Goal: Task Accomplishment & Management: Complete application form

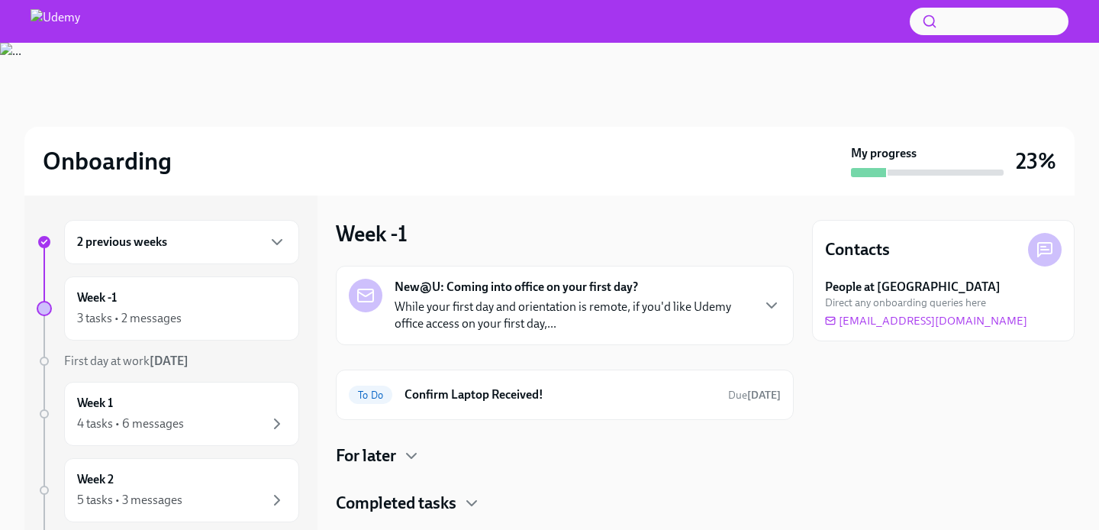
click at [228, 244] on div "2 previous weeks" at bounding box center [181, 242] width 209 height 18
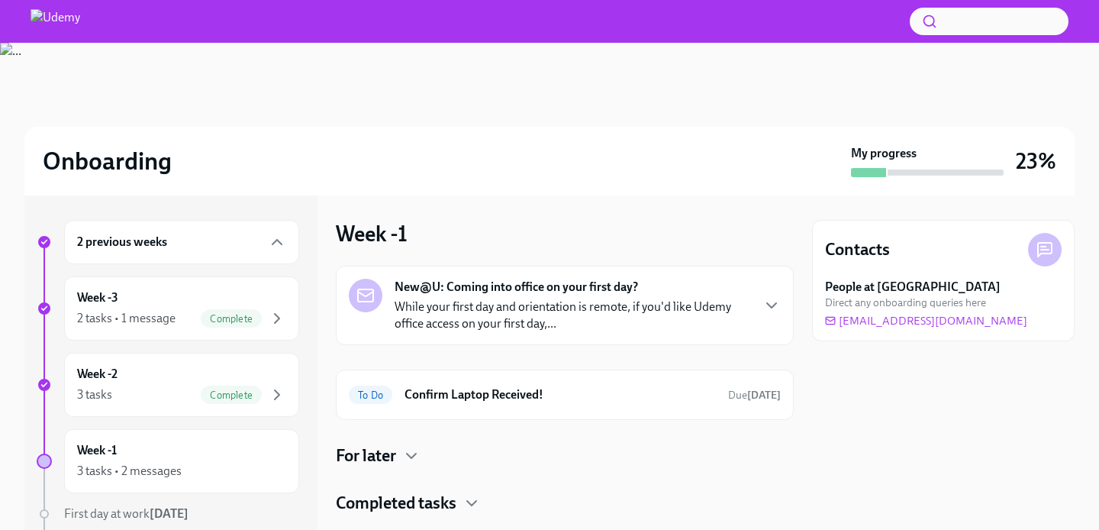
click at [228, 244] on div "2 previous weeks" at bounding box center [181, 242] width 209 height 18
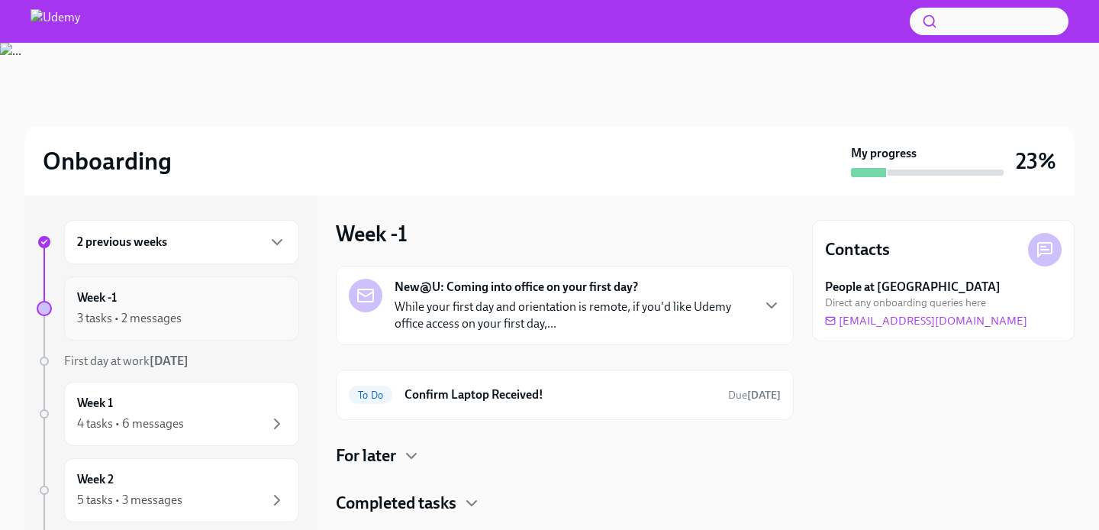
click at [226, 325] on div "3 tasks • 2 messages" at bounding box center [181, 318] width 209 height 18
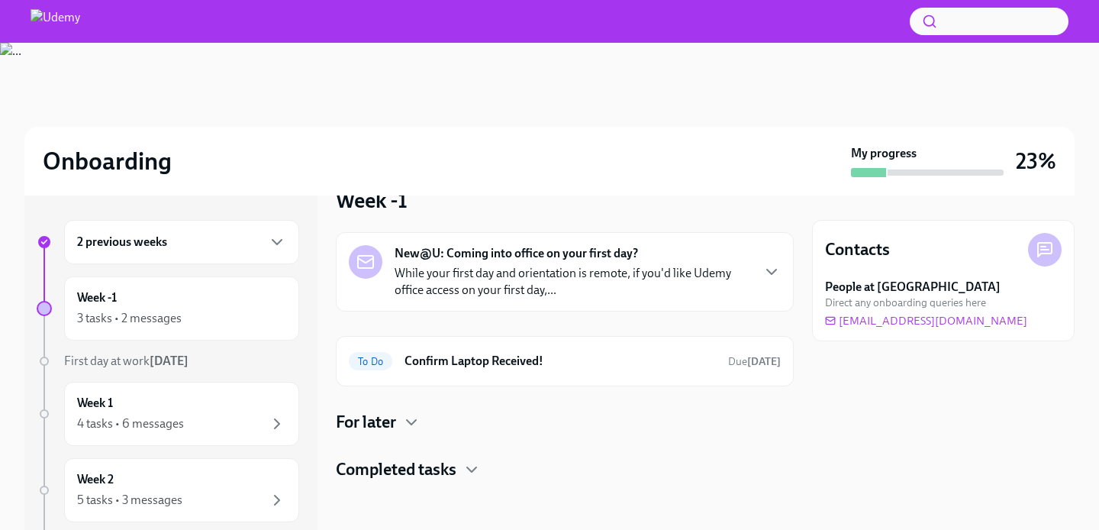
scroll to position [34, 0]
click at [553, 364] on h6 "Confirm Laptop Received!" at bounding box center [559, 361] width 311 height 17
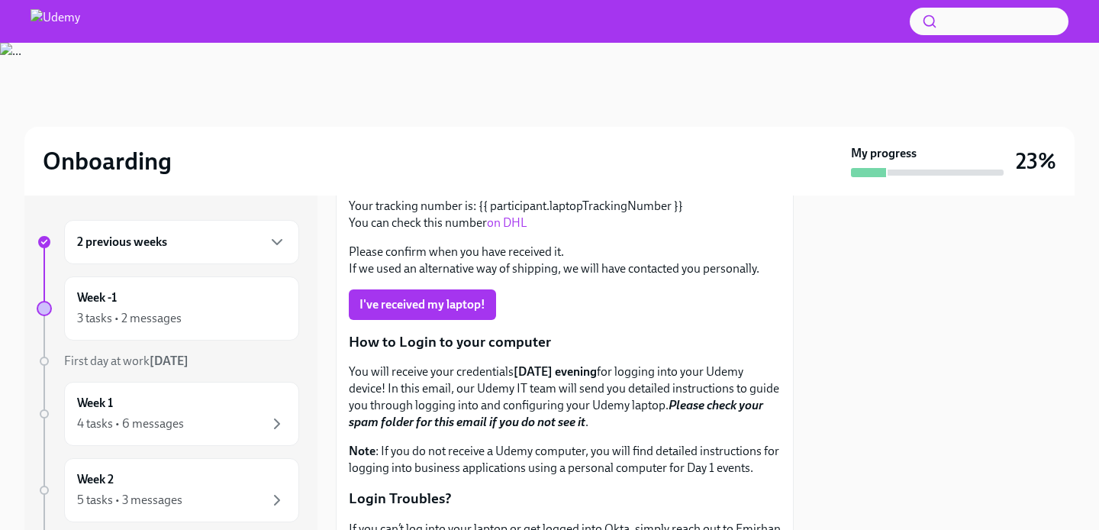
scroll to position [113, 0]
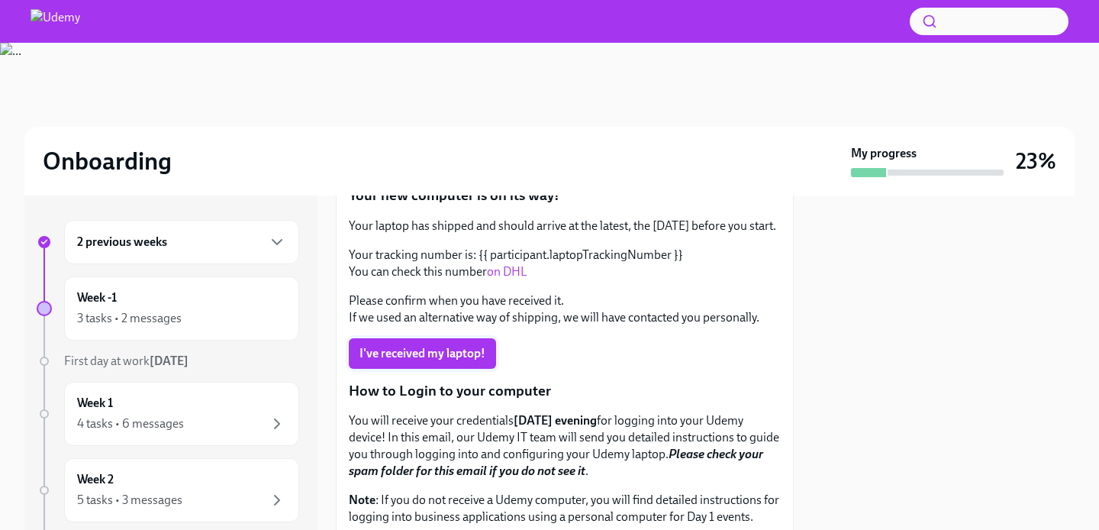
click at [430, 355] on span "I've received my laptop!" at bounding box center [422, 353] width 126 height 15
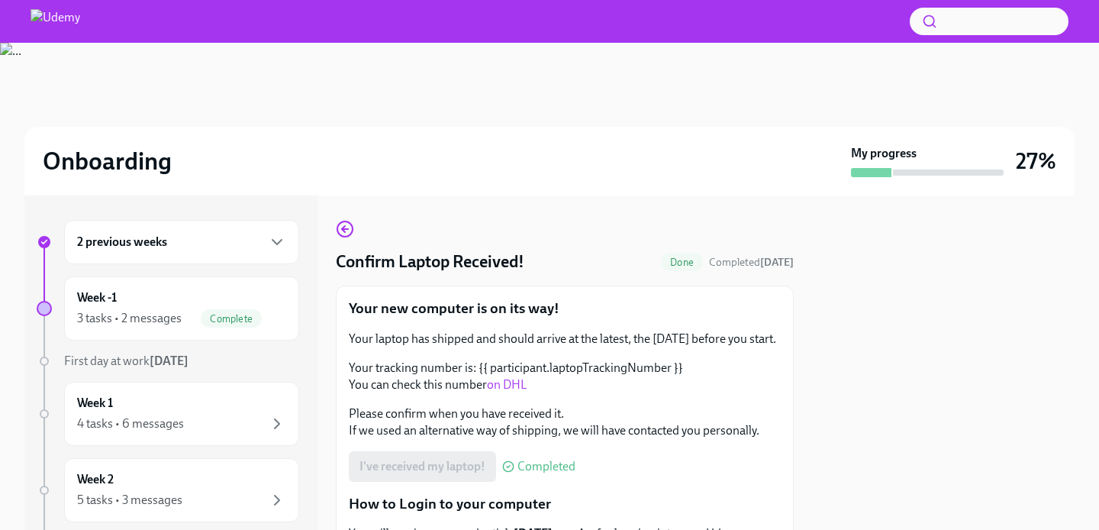
scroll to position [0, 0]
click at [346, 229] on icon "button" at bounding box center [345, 229] width 6 height 0
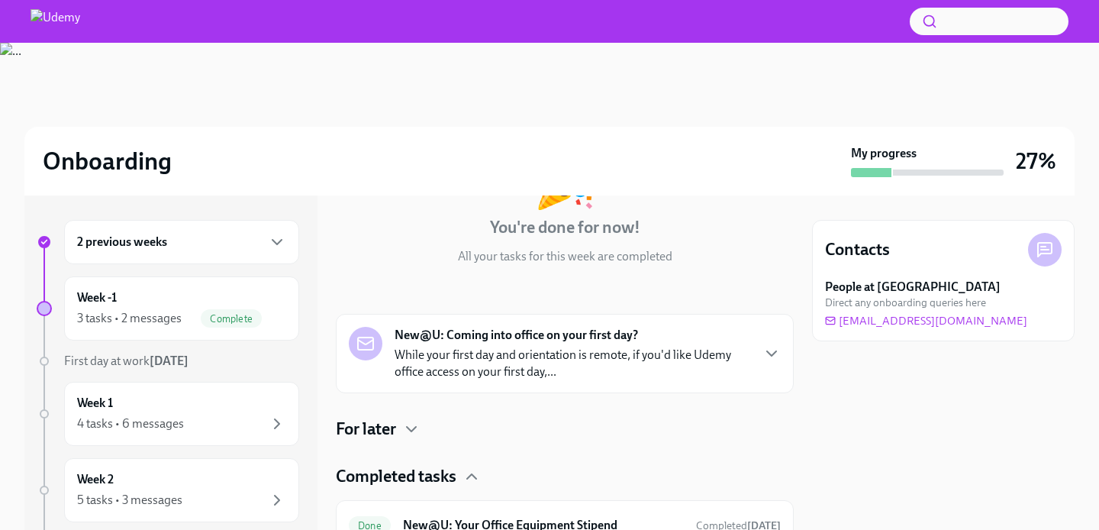
scroll to position [138, 0]
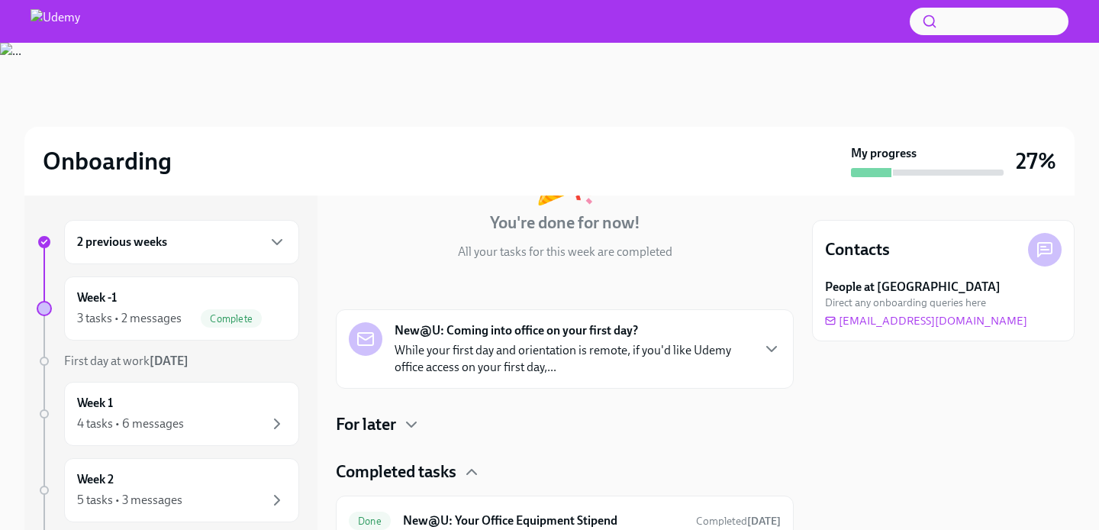
click at [509, 349] on p "While your first day and orientation is remote, if you'd like Udemy office acce…" at bounding box center [573, 359] width 356 height 34
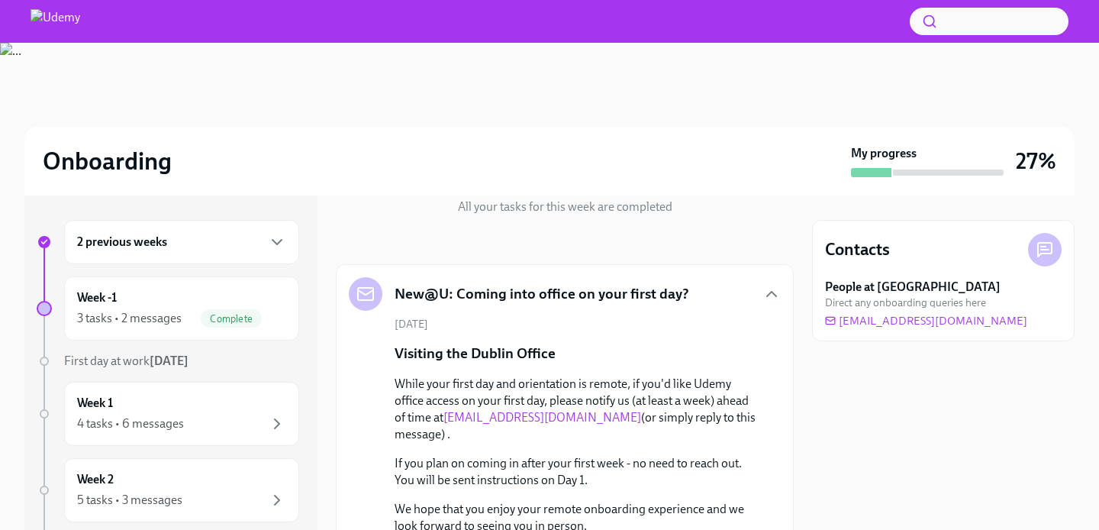
scroll to position [168, 0]
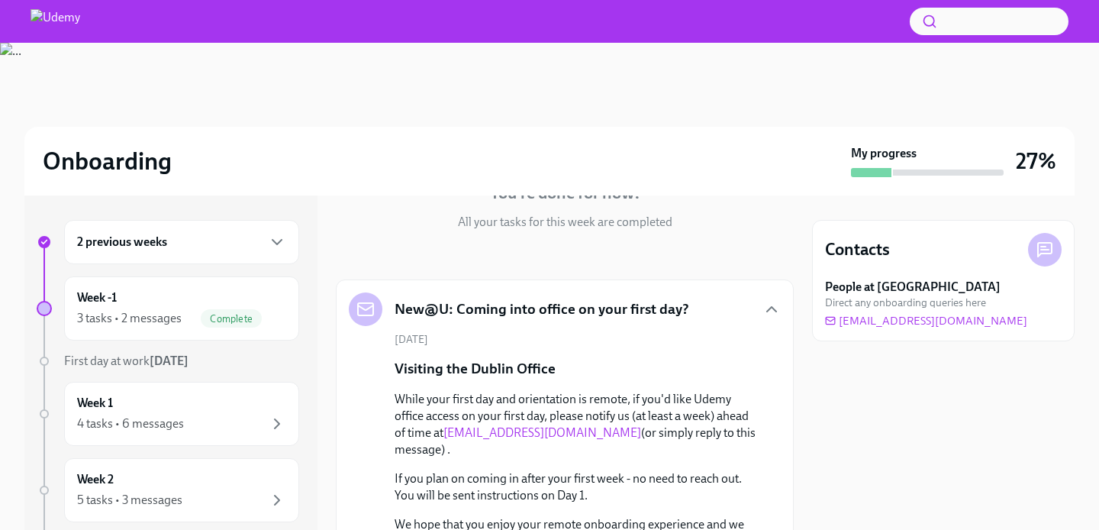
click at [576, 299] on h5 "New@U: Coming into office on your first day?" at bounding box center [542, 309] width 295 height 20
click at [769, 304] on icon "button" at bounding box center [771, 309] width 18 height 18
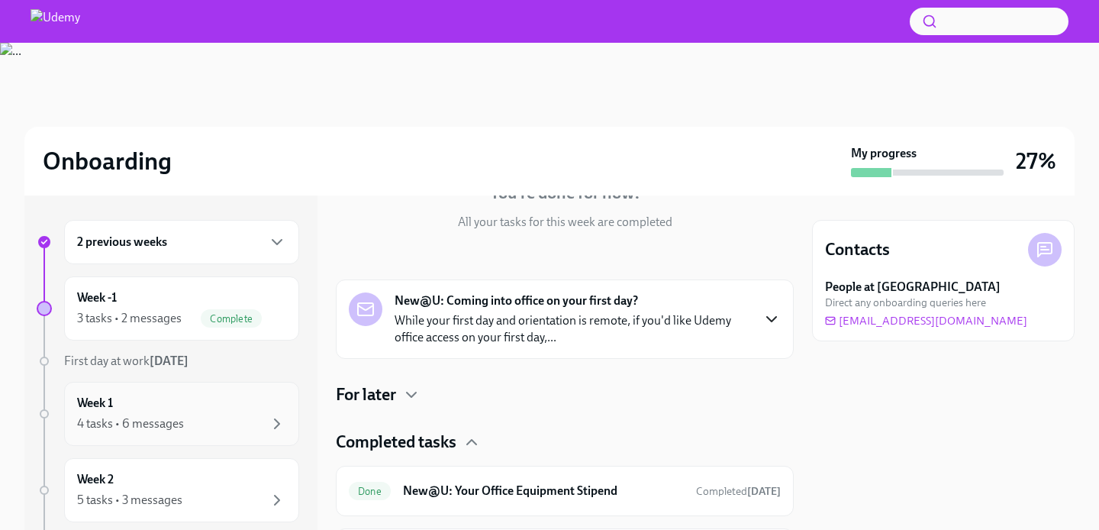
click at [200, 415] on div "4 tasks • 6 messages" at bounding box center [181, 423] width 209 height 18
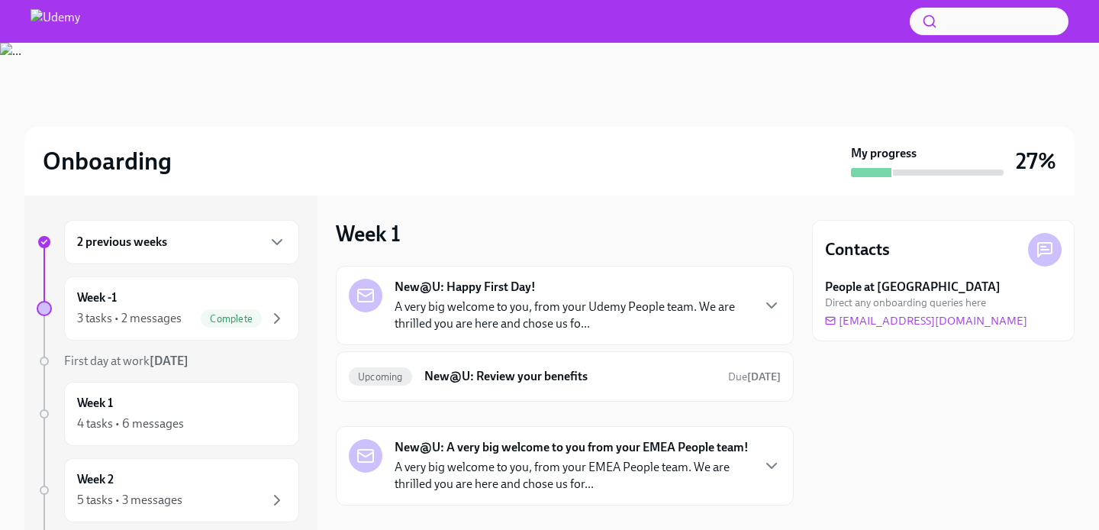
click at [613, 311] on p "A very big welcome to you, from your Udemy People team. We are thrilled you are…" at bounding box center [573, 315] width 356 height 34
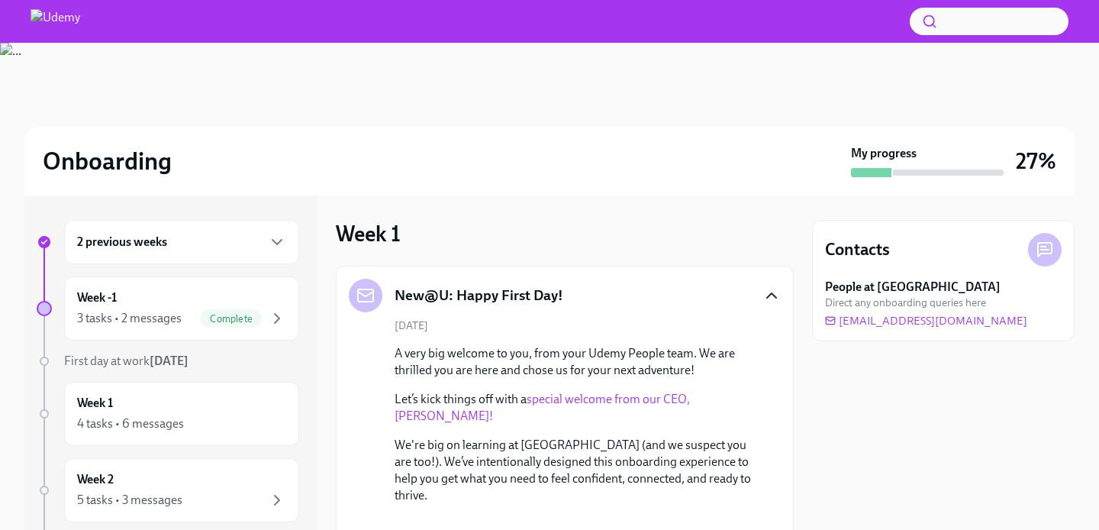
click at [780, 288] on icon "button" at bounding box center [771, 295] width 18 height 18
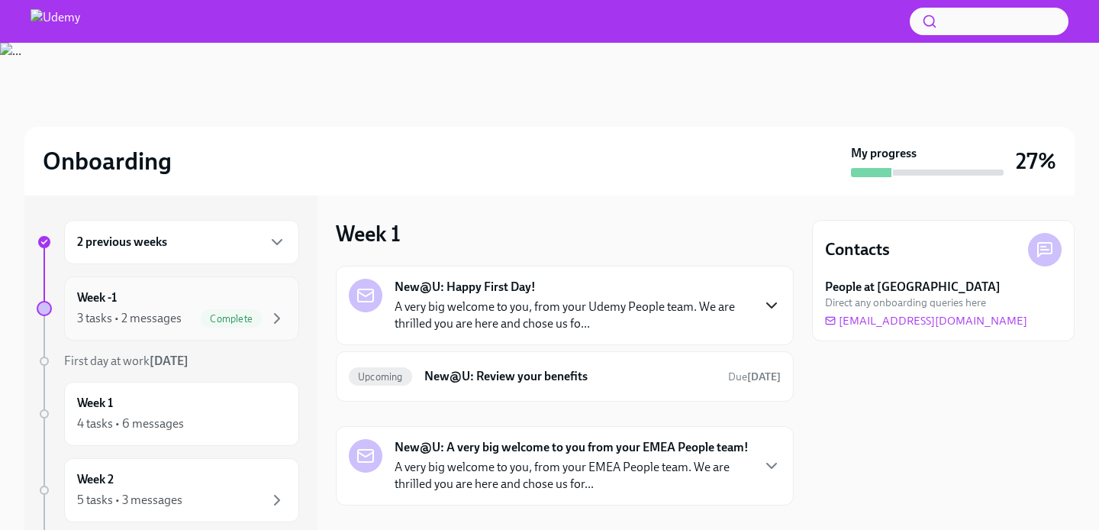
click at [155, 310] on div "3 tasks • 2 messages" at bounding box center [129, 318] width 105 height 17
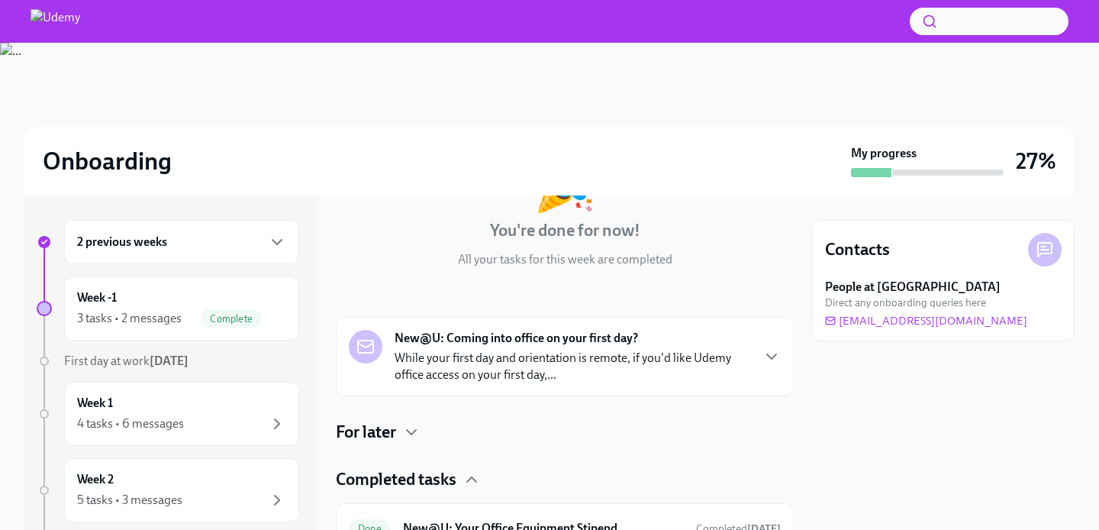
scroll to position [132, 0]
click at [496, 362] on p "While your first day and orientation is remote, if you'd like Udemy office acce…" at bounding box center [573, 365] width 356 height 34
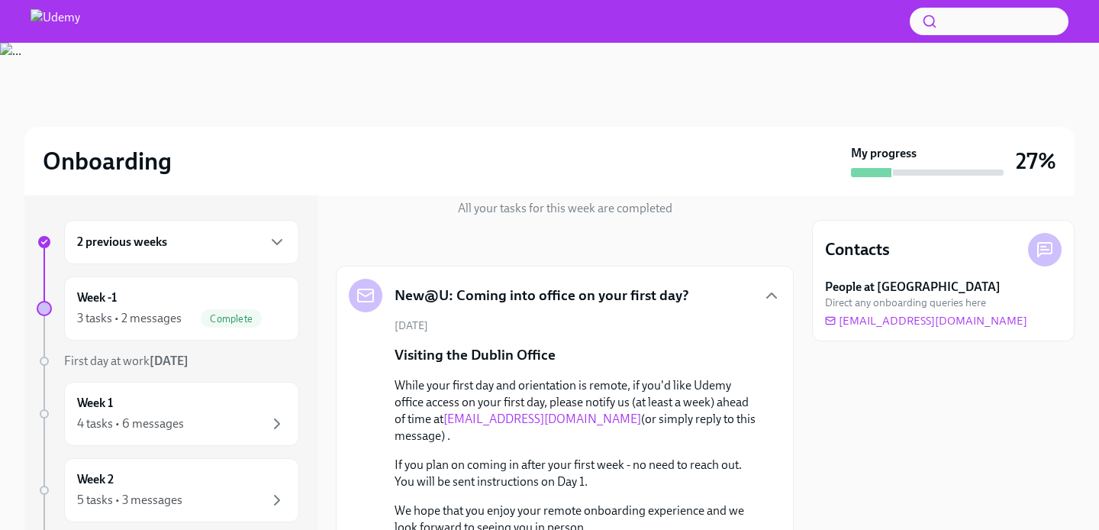
scroll to position [171, 0]
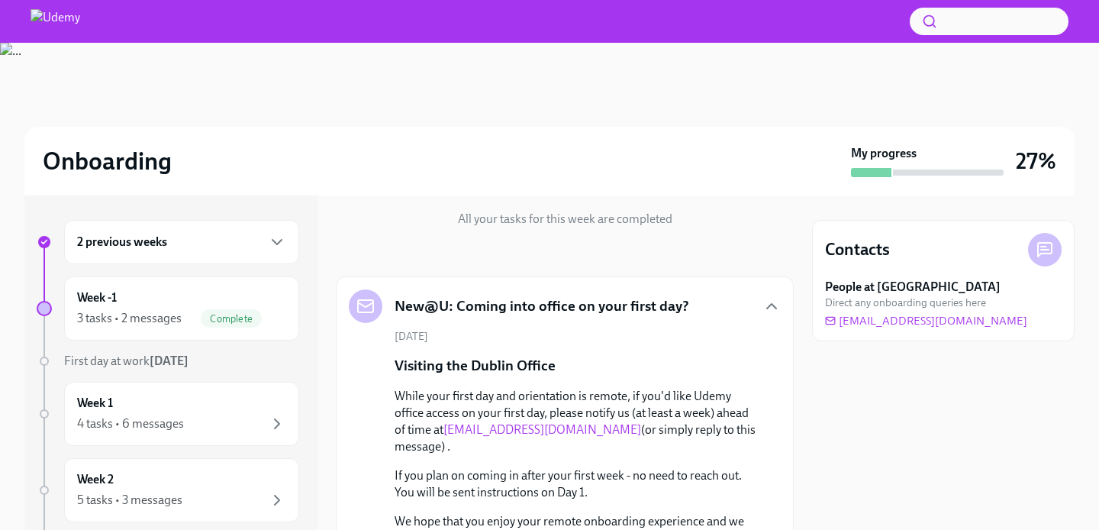
click at [514, 314] on h5 "New@U: Coming into office on your first day?" at bounding box center [542, 306] width 295 height 20
click at [512, 298] on h5 "New@U: Coming into office on your first day?" at bounding box center [542, 306] width 295 height 20
